Goal: Task Accomplishment & Management: Manage account settings

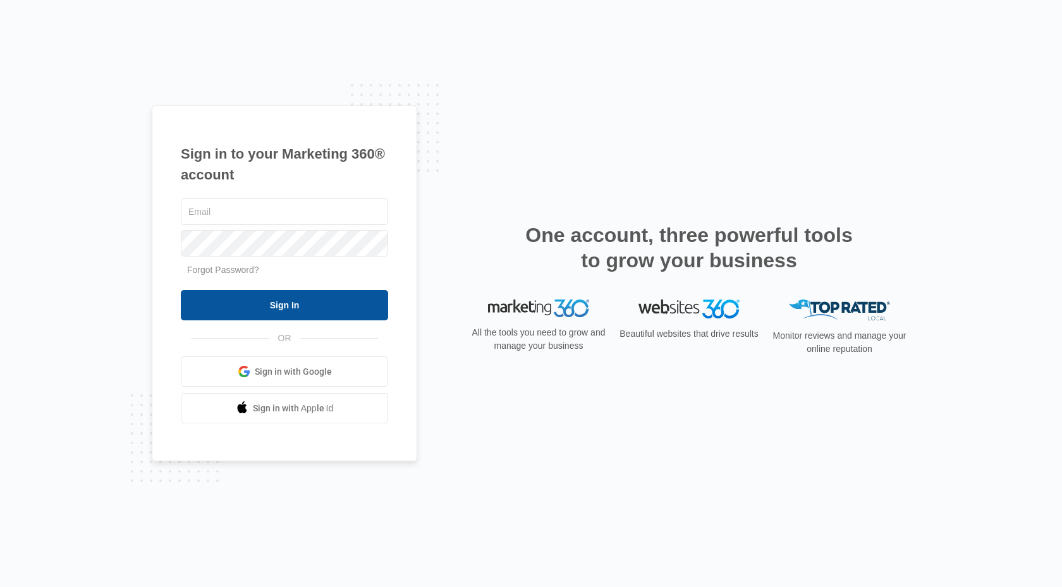
type input "elite@elitemaletclinic.com"
click at [347, 307] on input "Sign In" at bounding box center [284, 305] width 207 height 30
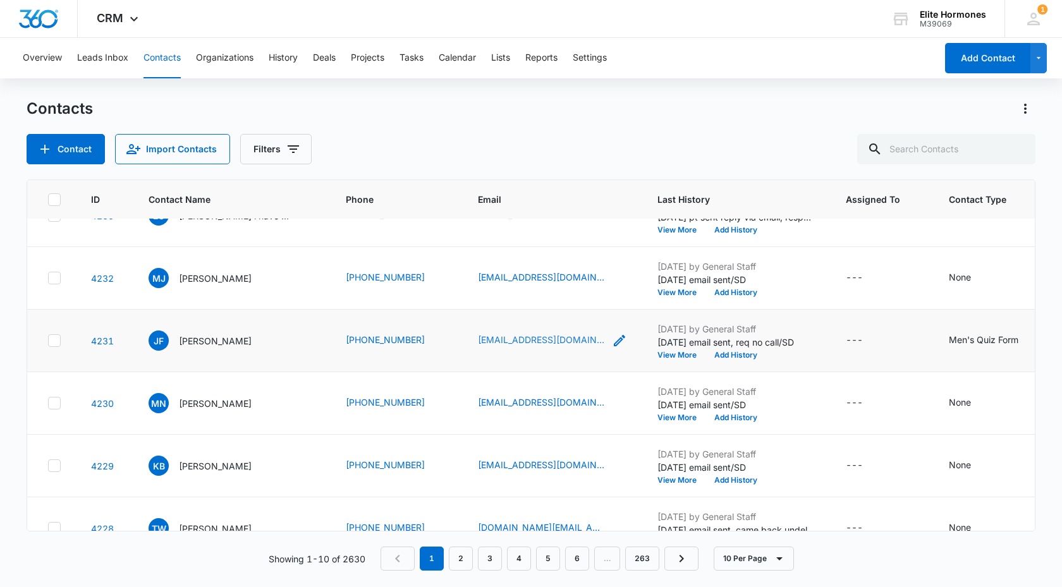
scroll to position [37, 0]
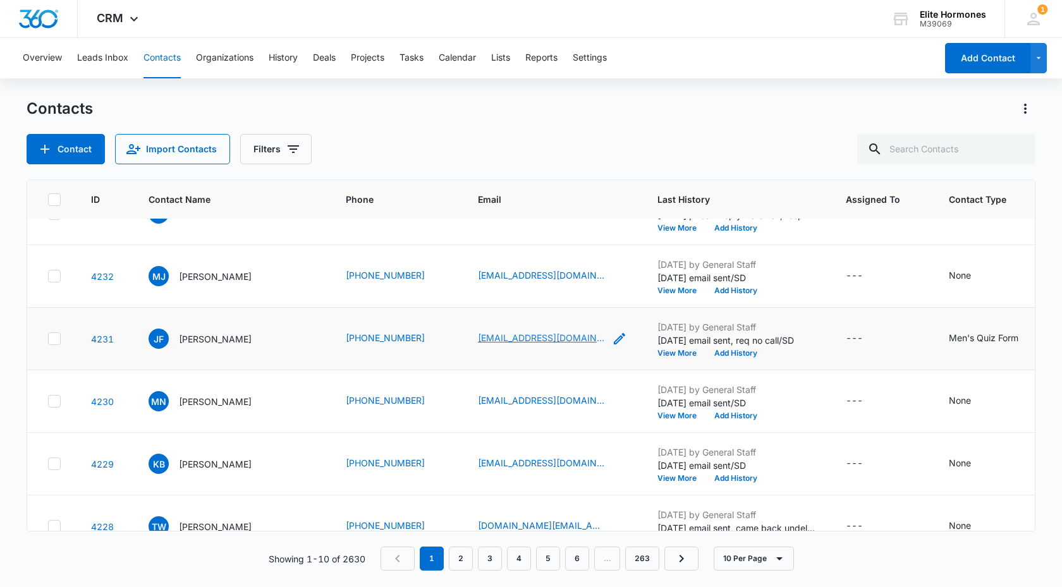
click at [516, 337] on link "[EMAIL_ADDRESS][DOMAIN_NAME]" at bounding box center [541, 337] width 126 height 13
click at [667, 348] on div "[DATE] by General Staff [DATE] email sent, req no call/SD View More Add History" at bounding box center [737, 339] width 158 height 37
click at [678, 350] on button "View More" at bounding box center [682, 354] width 48 height 8
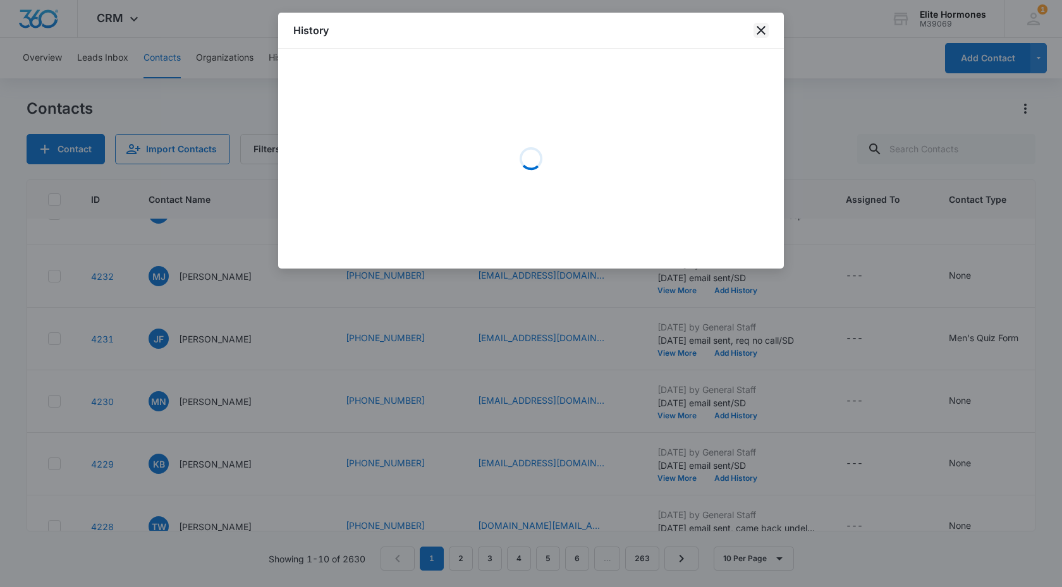
click at [762, 25] on icon "close" at bounding box center [761, 30] width 15 height 15
